Goal: Information Seeking & Learning: Learn about a topic

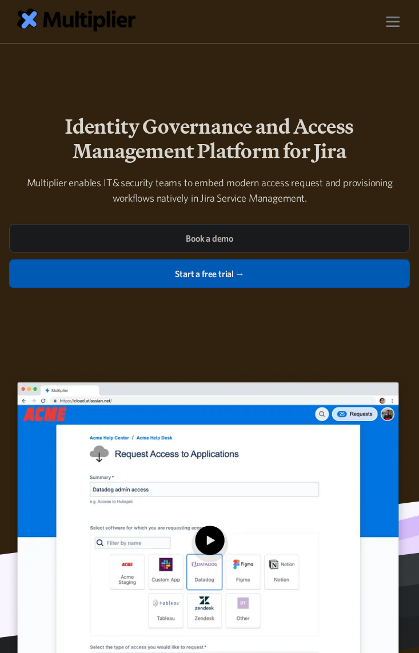
click at [50, 117] on h1 "Identity Governance and Access Management Platform for Jira" at bounding box center [209, 138] width 400 height 49
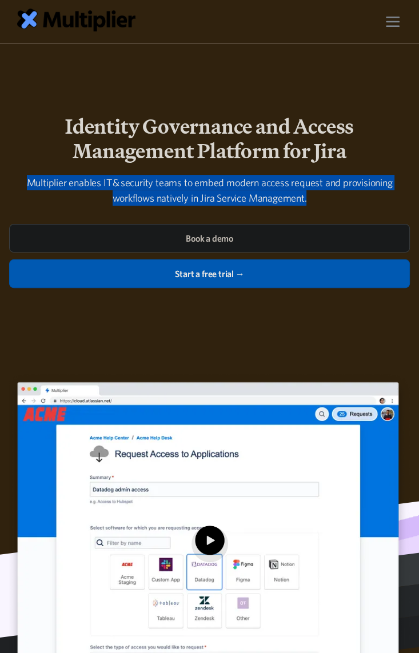
drag, startPoint x: 321, startPoint y: 198, endPoint x: 1, endPoint y: 174, distance: 321.2
click at [1, 174] on div "Identity Governance and Access Management Platform for Jira Multiplier enables …" at bounding box center [209, 432] width 419 height 708
copy div "Multiplier enables IT & security teams to embed modern access request and provi…"
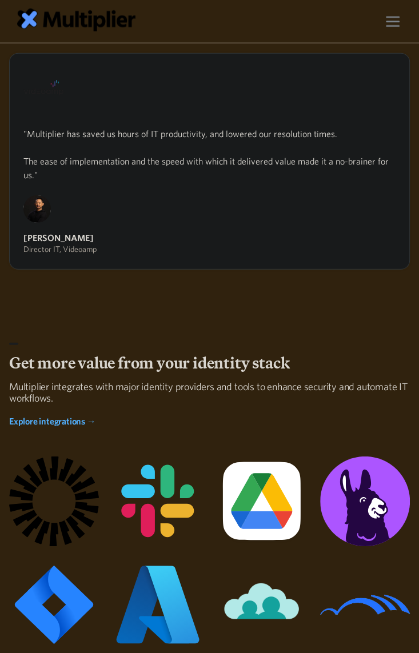
scroll to position [1903, 0]
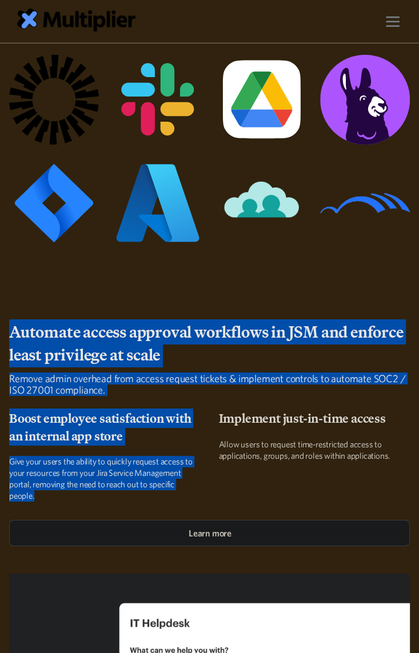
drag, startPoint x: 58, startPoint y: 496, endPoint x: -31, endPoint y: 328, distance: 190.5
copy div "Automate access approval workflows in JSM and enforce least privilege at scale …"
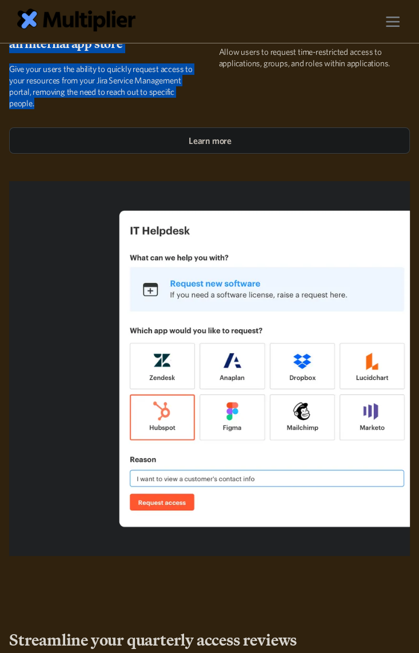
scroll to position [2664, 0]
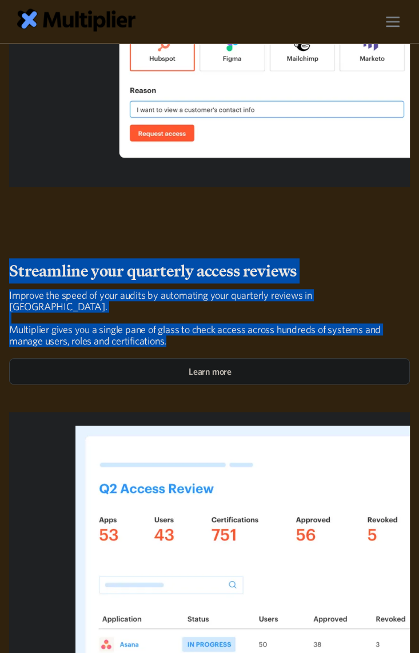
drag, startPoint x: 244, startPoint y: 332, endPoint x: -17, endPoint y: 262, distance: 270.2
copy div "Streamline your quarterly access reviews Improve the speed of your audits by au…"
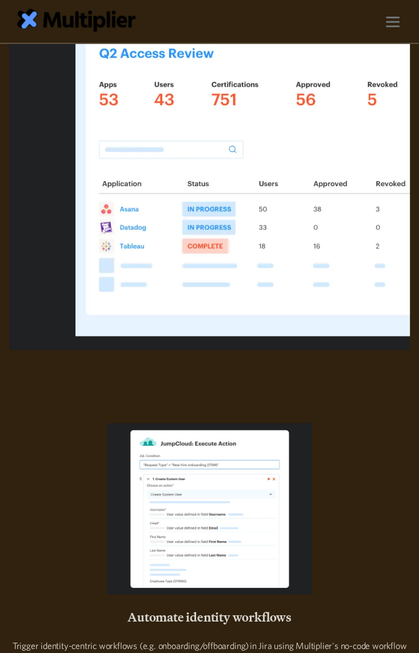
scroll to position [3299, 0]
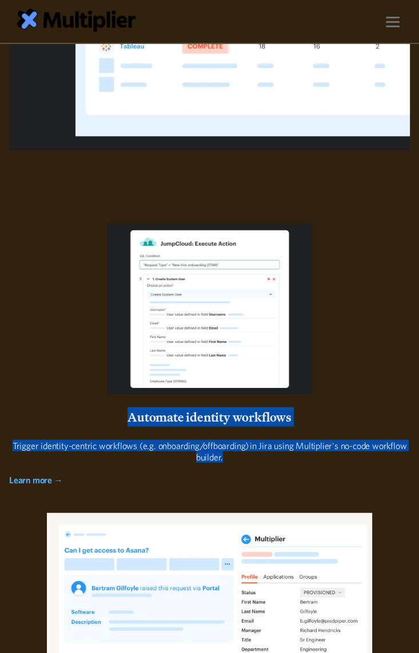
drag, startPoint x: 256, startPoint y: 440, endPoint x: 120, endPoint y: 399, distance: 141.3
click at [120, 399] on div "Automate identity workflows Trigger identity-centric workflows (e.g. onboarding…" at bounding box center [209, 354] width 400 height 262
copy div "Automate identity workflows Trigger identity-centric workflows (e.g. onboarding…"
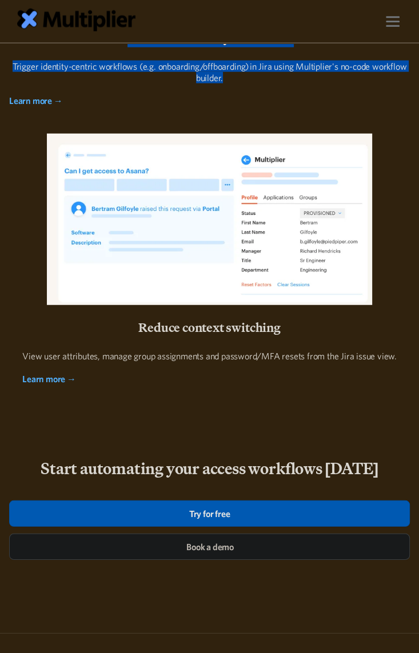
scroll to position [3679, 0]
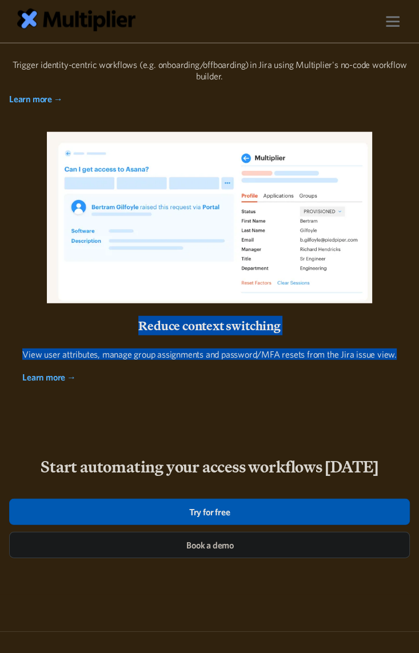
drag, startPoint x: 400, startPoint y: 341, endPoint x: 132, endPoint y: 317, distance: 268.2
click at [132, 317] on div "Automate identity workflows Trigger identity-centric workflows (e.g. onboarding…" at bounding box center [209, 112] width 400 height 540
copy div "Reduce context switching View user attributes, manage group assignments and pas…"
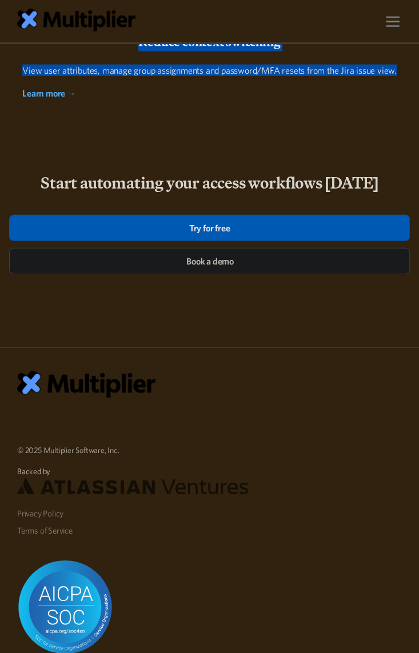
scroll to position [4187, 0]
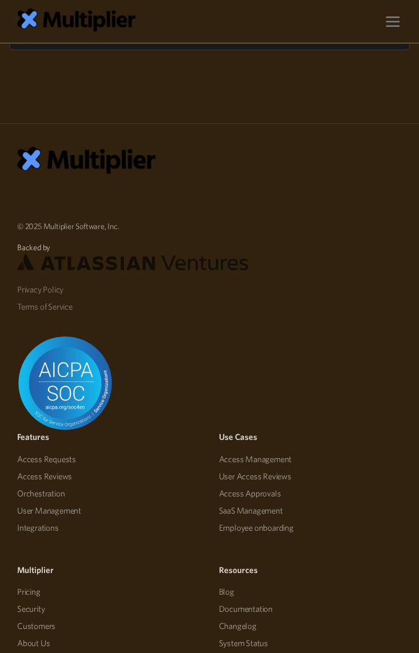
click at [58, 451] on link "Access Requests" at bounding box center [46, 459] width 59 height 17
click at [55, 468] on link "Access Reviews" at bounding box center [44, 476] width 55 height 17
click at [54, 485] on link "Orchestration" at bounding box center [40, 493] width 47 height 17
click at [54, 502] on link "User Management" at bounding box center [49, 510] width 64 height 17
click at [47, 519] on link "Integrations" at bounding box center [38, 527] width 42 height 17
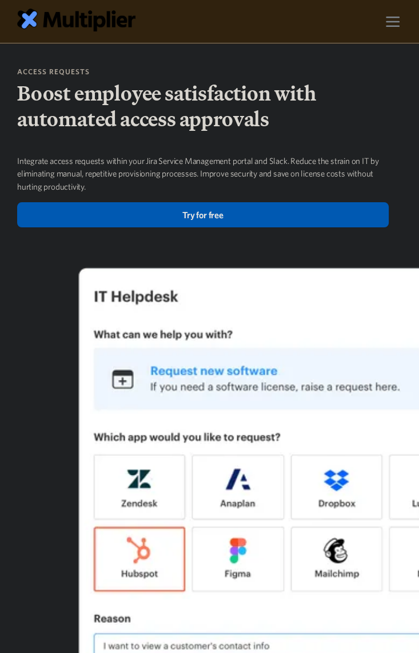
scroll to position [634, 0]
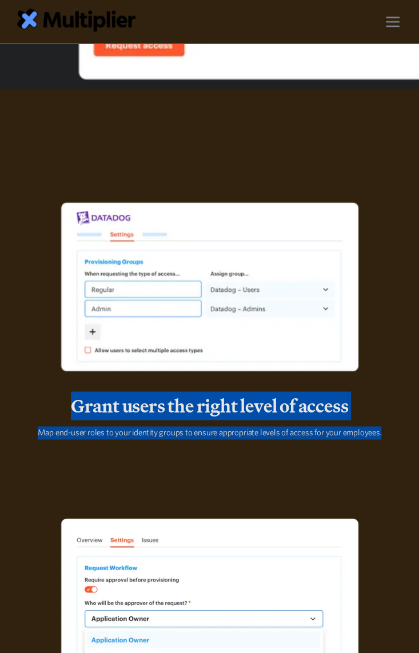
drag, startPoint x: 391, startPoint y: 435, endPoint x: 65, endPoint y: 405, distance: 326.8
click at [65, 405] on div "Grant users the right level of access Map end-user roles to your identity group…" at bounding box center [209, 421] width 384 height 53
copy div "Grant users the right level of access Map end-user roles to your identity group…"
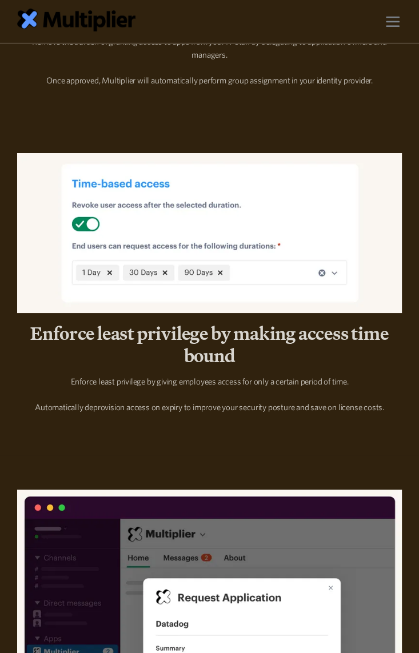
scroll to position [2791, 0]
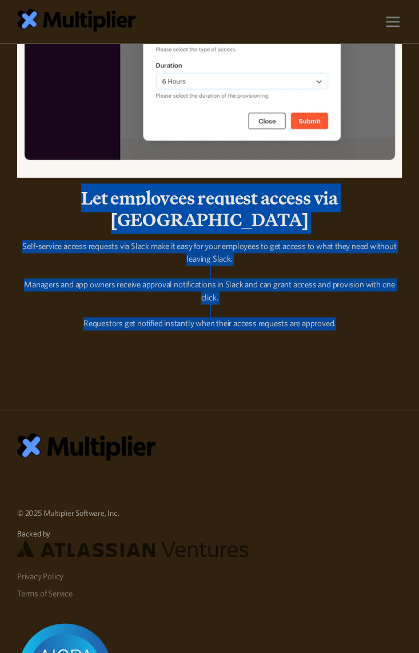
drag, startPoint x: 358, startPoint y: 312, endPoint x: 54, endPoint y: 191, distance: 326.8
click at [54, 191] on div "Let employees request access via Slack Self-service access requests via Slack m…" at bounding box center [209, 263] width 384 height 152
copy div "Let employees request access via Slack Self-service access requests via Slack m…"
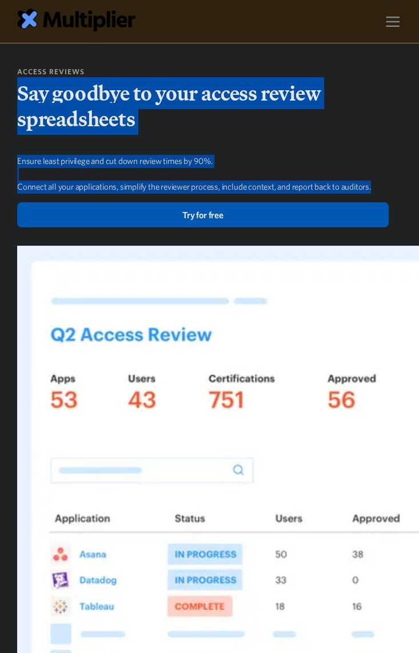
drag, startPoint x: 384, startPoint y: 188, endPoint x: 6, endPoint y: 99, distance: 387.8
click at [6, 99] on div "Access reviews Say goodbye to your access review spreadsheets Ensure least priv…" at bounding box center [209, 382] width 419 height 633
copy div "Say goodbye to your access review spreadsheets Ensure least privilege and cut d…"
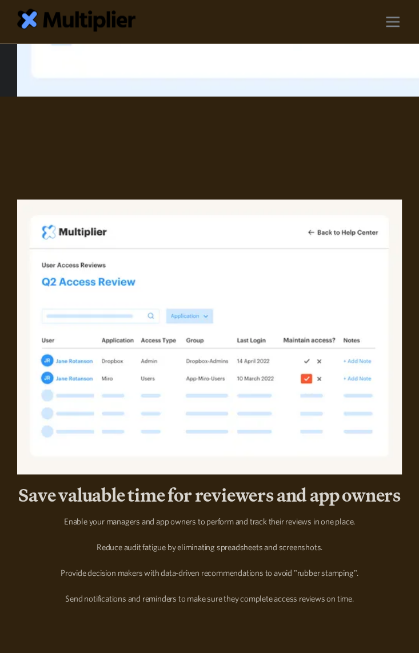
scroll to position [698, 0]
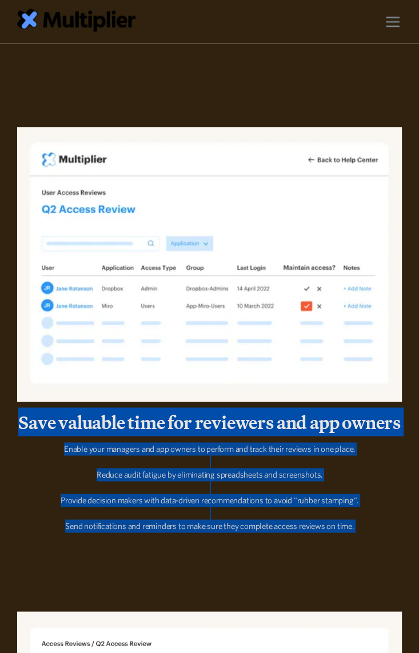
drag, startPoint x: 382, startPoint y: 561, endPoint x: 15, endPoint y: 420, distance: 392.8
click at [15, 420] on div "Save valuable time for reviewers and app owners Enable your managers and app ow…" at bounding box center [209, 482] width 403 height 143
copy div "Save valuable time for reviewers and app owners Enable your managers and app ow…"
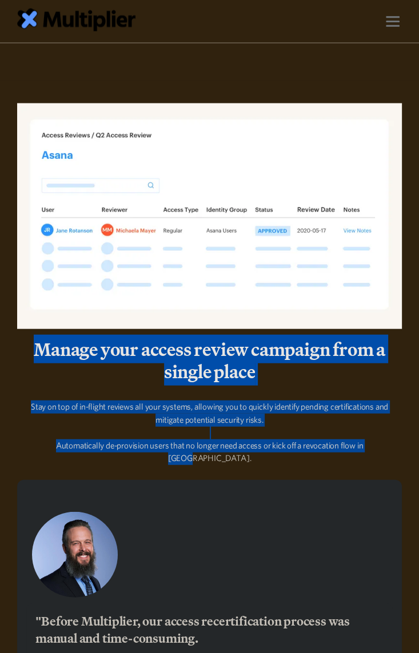
drag, startPoint x: 397, startPoint y: 466, endPoint x: 1, endPoint y: 361, distance: 410.5
click at [1, 361] on div "Manage your access review campaign from a single place Stay on top of in-flight…" at bounding box center [209, 288] width 419 height 371
copy div "Manage your access review campaign from a single place Stay on top of in-flight…"
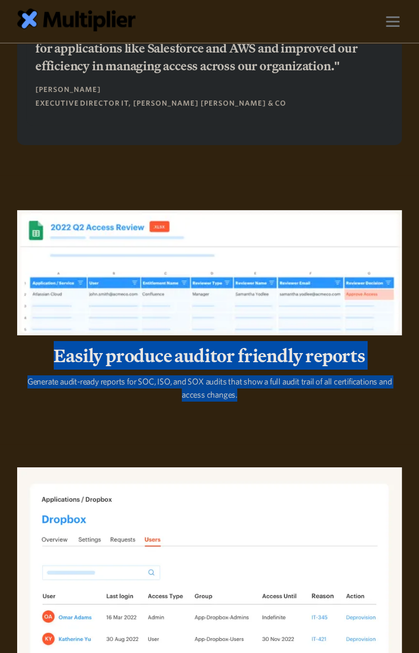
drag, startPoint x: 315, startPoint y: 403, endPoint x: 39, endPoint y: 362, distance: 278.2
click at [39, 362] on div "Easily produce auditor friendly reports Generate audit-ready reports for SOC, I…" at bounding box center [209, 377] width 384 height 66
copy div "Easily produce auditor friendly reports Generate audit-ready reports for SOC, I…"
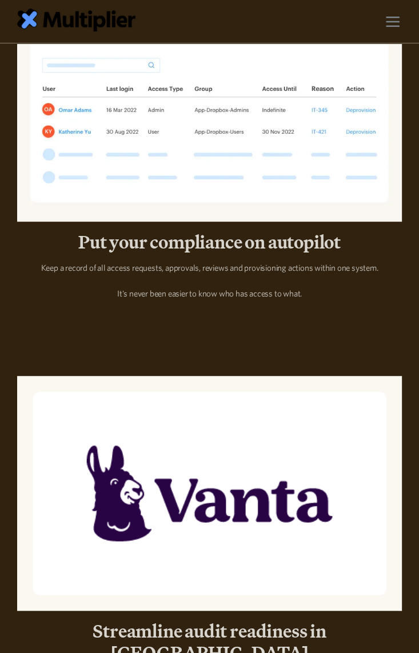
scroll to position [2855, 0]
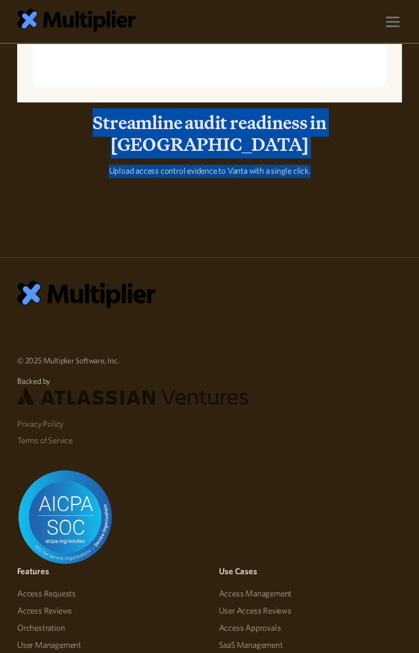
drag, startPoint x: 335, startPoint y: 166, endPoint x: 68, endPoint y: 127, distance: 269.5
click at [68, 127] on div "Streamline audit readiness in Vanta Upload access control evidence to Vanta wit…" at bounding box center [209, 148] width 384 height 75
copy div "Streamline audit readiness in Vanta Upload access control evidence to Vanta wit…"
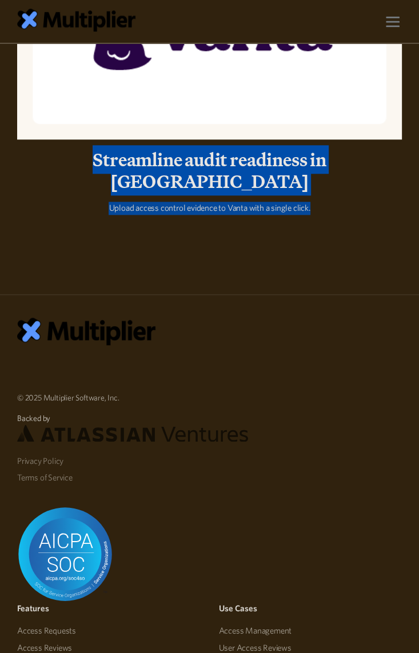
scroll to position [2791, 0]
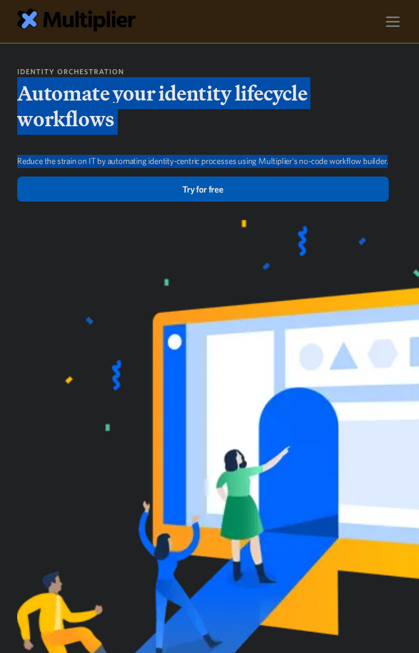
drag, startPoint x: 73, startPoint y: 171, endPoint x: 21, endPoint y: 95, distance: 92.3
click at [21, 95] on div "identity orchestration Automate your identity lifecycle workflows Reduce the st…" at bounding box center [202, 133] width 371 height 135
drag, startPoint x: 12, startPoint y: 70, endPoint x: 58, endPoint y: 178, distance: 116.9
click at [58, 178] on div "identity orchestration Automate your identity lifecycle workflows Reduce the st…" at bounding box center [209, 133] width 403 height 135
copy div "identity orchestration Automate your identity lifecycle workflows Reduce the st…"
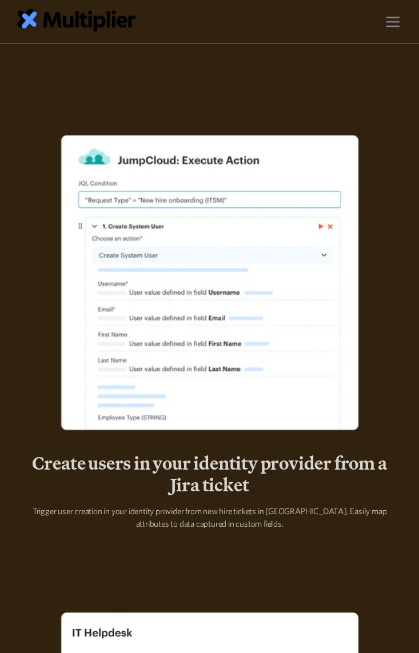
scroll to position [698, 0]
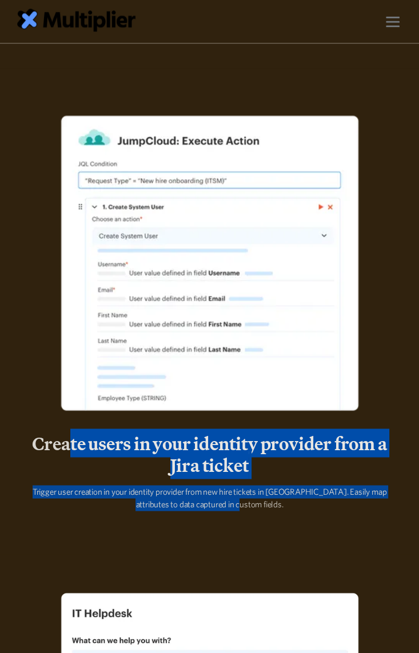
drag, startPoint x: 292, startPoint y: 517, endPoint x: 65, endPoint y: 452, distance: 236.2
click at [65, 457] on div "Create users in your identity provider from a Jira ticket Trigger user creation…" at bounding box center [209, 476] width 384 height 88
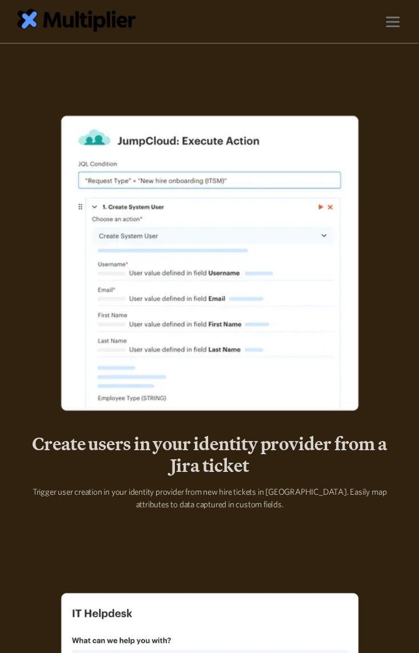
click at [32, 451] on span "Create users in your identity provider from a Jira ticket" at bounding box center [209, 453] width 354 height 50
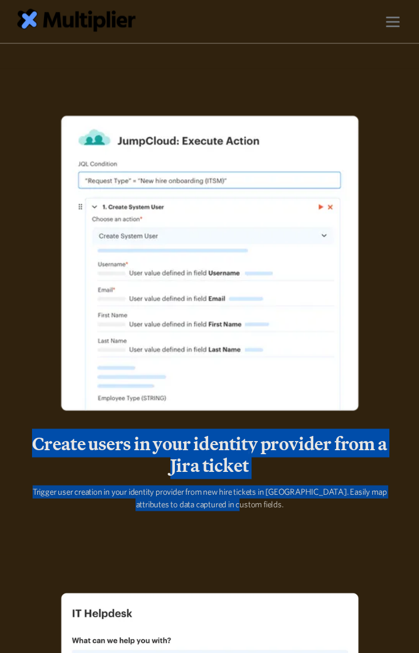
drag, startPoint x: 32, startPoint y: 451, endPoint x: 282, endPoint y: 521, distance: 259.6
click at [282, 520] on div "Create users in your identity provider from a Jira ticket Trigger user creation…" at bounding box center [209, 476] width 384 height 88
copy div "Create users in your identity provider from a Jira ticket Trigger user creation…"
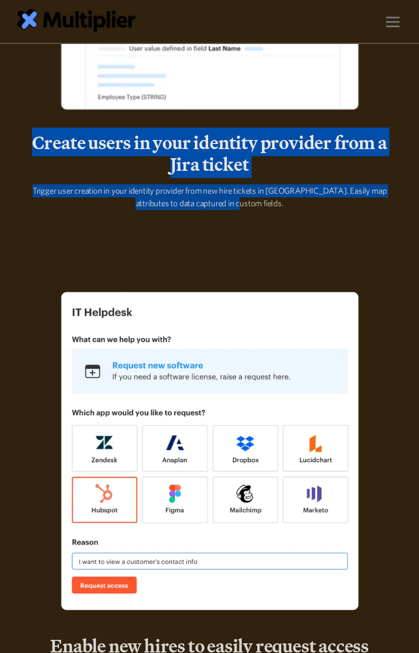
scroll to position [1205, 0]
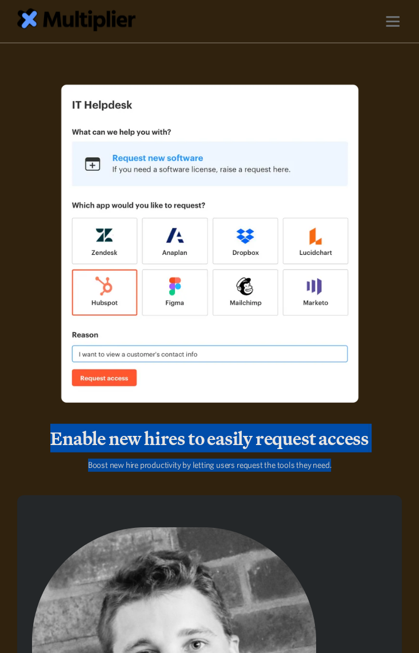
drag, startPoint x: 371, startPoint y: 476, endPoint x: -27, endPoint y: 453, distance: 398.6
copy div "Enable new hires to easily request access Boost new hire productivity by lettin…"
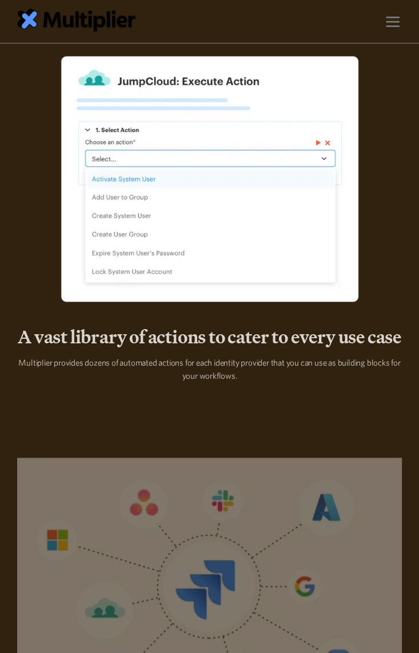
scroll to position [2918, 0]
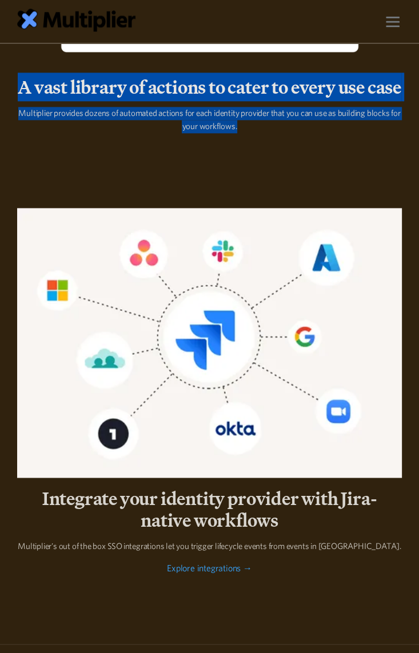
drag, startPoint x: 286, startPoint y: 162, endPoint x: 16, endPoint y: 100, distance: 277.0
click at [16, 100] on div "A vast library of actions to cater to every use case Multiplier provides dozens…" at bounding box center [209, 113] width 403 height 75
copy div "A vast library of actions to cater to every use case Multiplier provides dozens…"
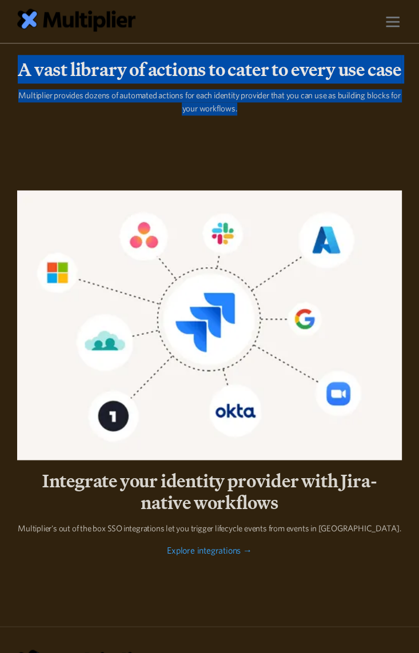
scroll to position [3045, 0]
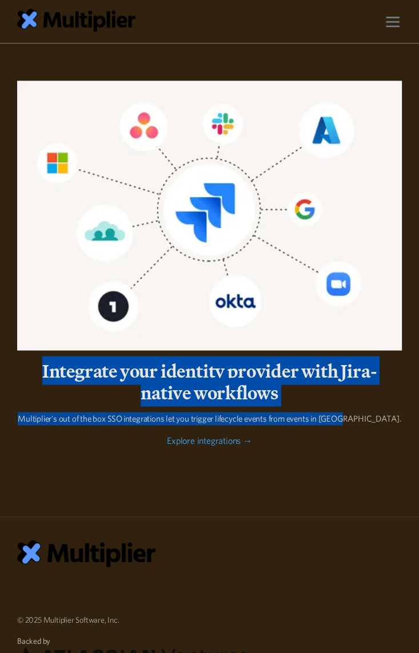
drag, startPoint x: 377, startPoint y: 449, endPoint x: 23, endPoint y: 402, distance: 357.7
click at [23, 402] on div "Integrate your identity provider with Jira-native workflows Multiplier's out of…" at bounding box center [209, 402] width 384 height 86
copy div "Integrate your identity provider with Jira-native workflows Multiplier's out of…"
click at [198, 445] on link "Explore integrations →" at bounding box center [209, 440] width 85 height 10
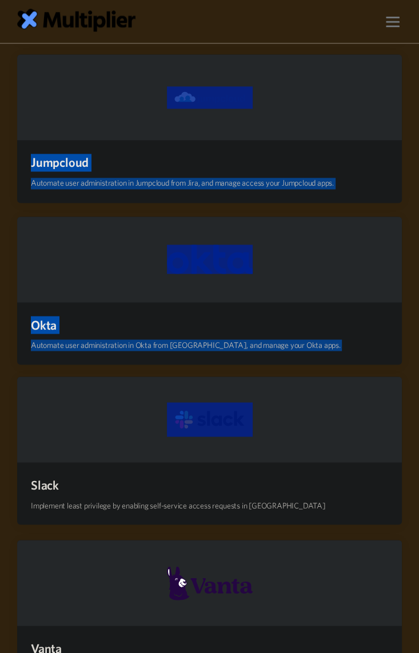
scroll to position [951, 0]
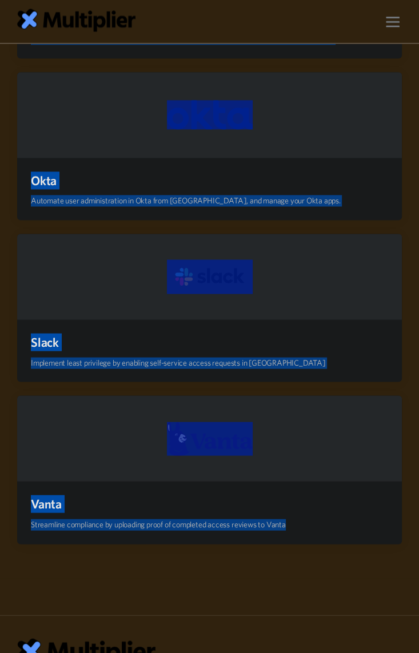
drag, startPoint x: 15, startPoint y: 71, endPoint x: 348, endPoint y: 552, distance: 585.2
click at [348, 552] on body "Product Access Requests Access Reviews Orchestration User Management Integratio…" at bounding box center [209, 180] width 419 height 2262
copy body "Integrations Unlock identity governance, access management, and onboarding/offb…"
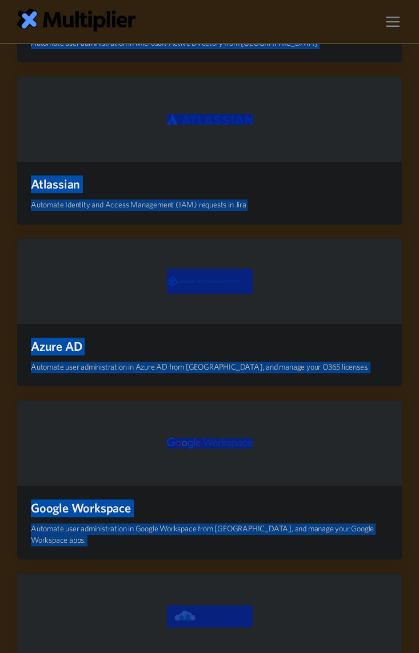
scroll to position [190, 0]
